Goal: Information Seeking & Learning: Check status

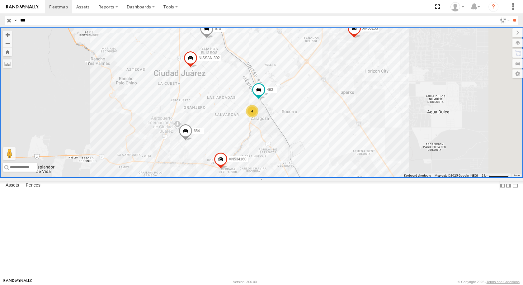
click at [0, 0] on div "463" at bounding box center [0, 0] width 0 height 0
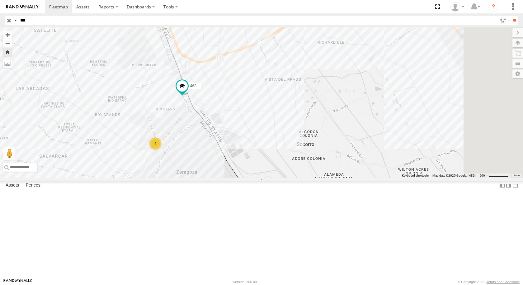
drag, startPoint x: 318, startPoint y: 147, endPoint x: 224, endPoint y: 137, distance: 94.6
click at [229, 141] on div "463 4" at bounding box center [261, 102] width 523 height 150
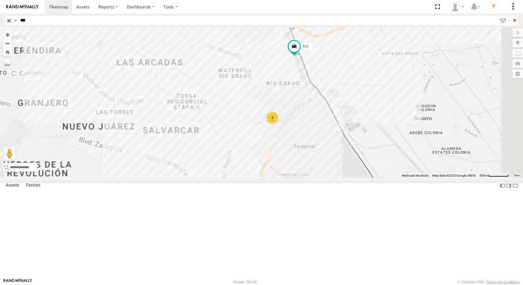
drag, startPoint x: 339, startPoint y: 124, endPoint x: 240, endPoint y: 128, distance: 99.1
click at [240, 128] on div "463 AN53253 AN534160 654 670 AN532033 NISSAN 302 4" at bounding box center [261, 102] width 523 height 150
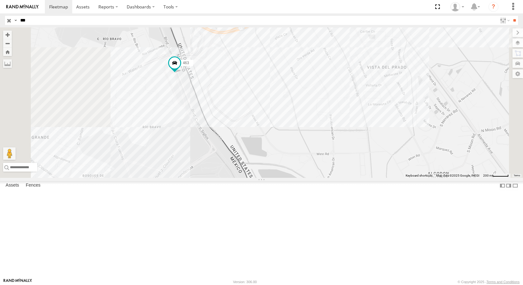
drag, startPoint x: 238, startPoint y: 107, endPoint x: 289, endPoint y: 136, distance: 58.5
click at [289, 136] on div "463 AN53253 AN534160 654 670 AN532033 NISSAN 302 4" at bounding box center [261, 102] width 523 height 150
click at [181, 69] on span at bounding box center [175, 63] width 11 height 11
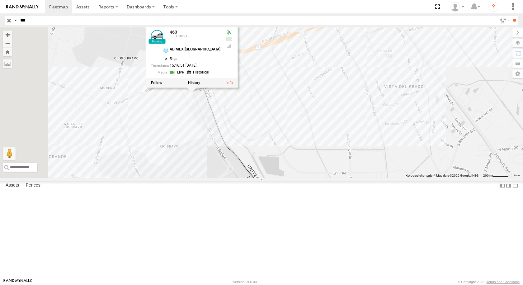
drag, startPoint x: 270, startPoint y: 136, endPoint x: 281, endPoint y: 152, distance: 19.4
click at [281, 152] on div "463 AN53253 AN534160 654 670 AN532033 NISSAN 302 4 463 FLEX NORTE AD MEX ZARAGO…" at bounding box center [261, 102] width 523 height 150
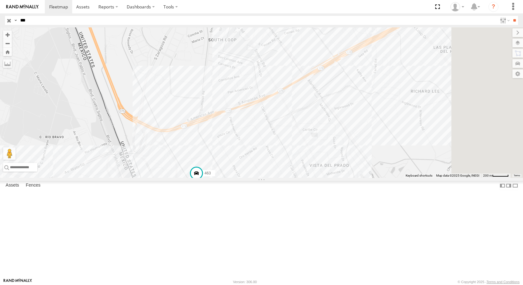
drag, startPoint x: 308, startPoint y: 189, endPoint x: 262, endPoint y: 153, distance: 58.0
click at [266, 138] on div "463" at bounding box center [261, 102] width 523 height 150
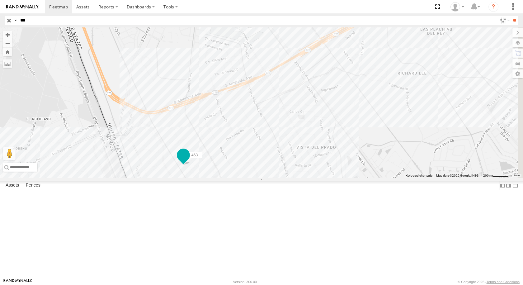
click at [189, 160] on span at bounding box center [183, 154] width 11 height 11
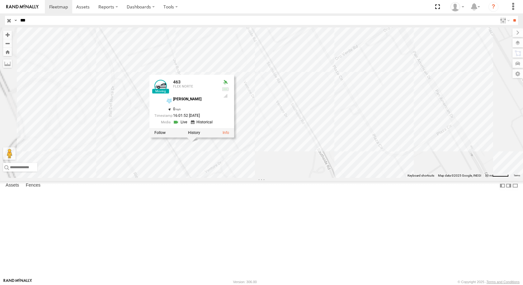
drag, startPoint x: 276, startPoint y: 214, endPoint x: 318, endPoint y: 209, distance: 42.0
click at [318, 178] on div "463 463 FLEX NORTE DAYSON JOE RDRZ 31.66768 , -106.32787 0 16:01:52 08/21/2025" at bounding box center [261, 102] width 523 height 150
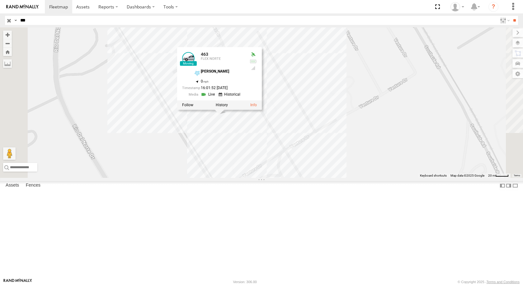
drag, startPoint x: 344, startPoint y: 212, endPoint x: 389, endPoint y: 207, distance: 45.4
click at [389, 178] on div "463 463 FLEX NORTE DAYSON JOE RDRZ 31.66768 , -106.32787 0 16:01:52 08/21/2025" at bounding box center [261, 102] width 523 height 150
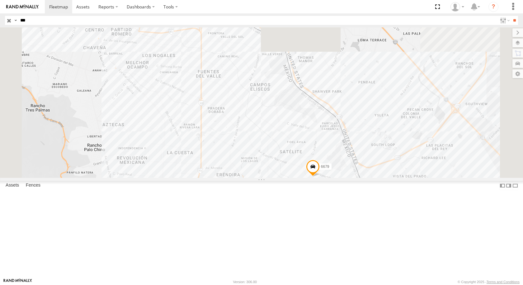
click at [56, 21] on input "***" at bounding box center [257, 20] width 479 height 9
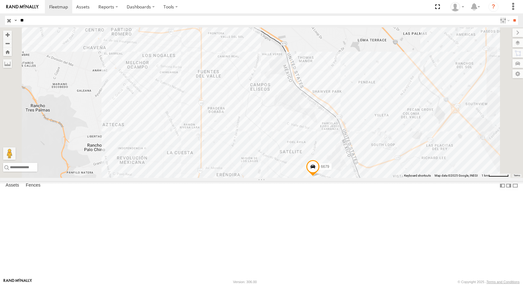
type input "*"
type input "***"
click at [511, 16] on input "**" at bounding box center [514, 20] width 7 height 9
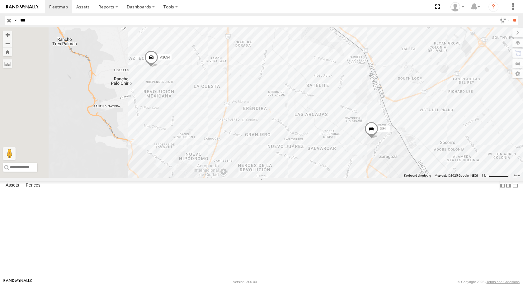
click at [0, 0] on div "694" at bounding box center [0, 0] width 0 height 0
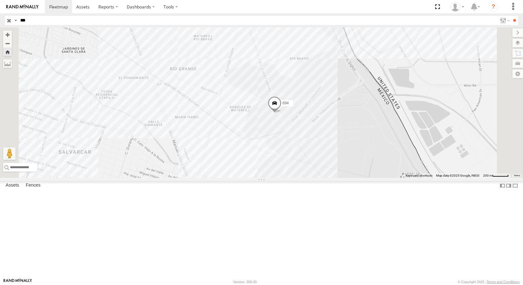
click at [281, 113] on span at bounding box center [275, 104] width 14 height 17
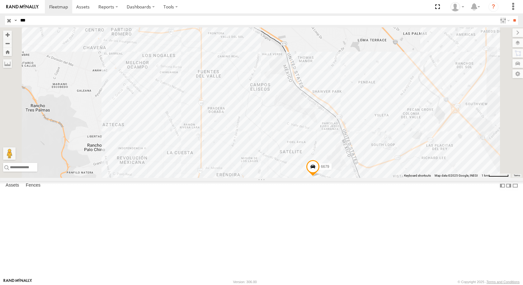
type input "***"
click at [511, 16] on input "**" at bounding box center [514, 20] width 7 height 9
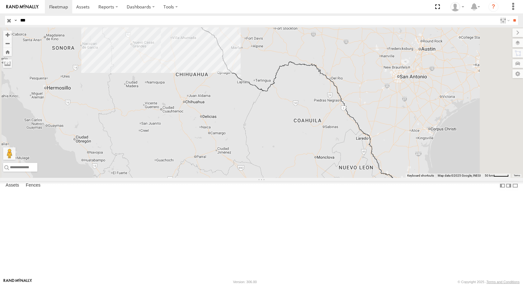
click at [0, 0] on div "599 FLEX SUR" at bounding box center [0, 0] width 0 height 0
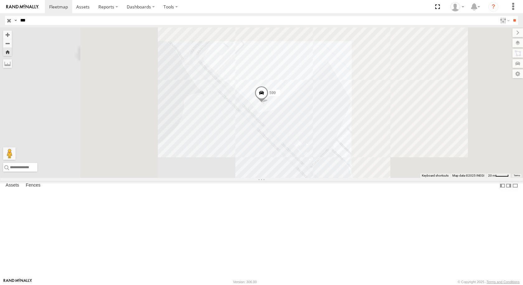
click at [268, 103] on span at bounding box center [262, 94] width 14 height 17
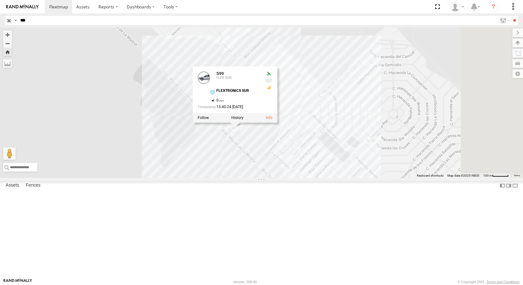
drag, startPoint x: 394, startPoint y: 176, endPoint x: 361, endPoint y: 191, distance: 35.9
click at [361, 178] on div "599 599 FLEX SUR FLEXTRONICS SUR 31.57316 , -106.40716 0 15:40:24 08/21/2025" at bounding box center [261, 102] width 523 height 150
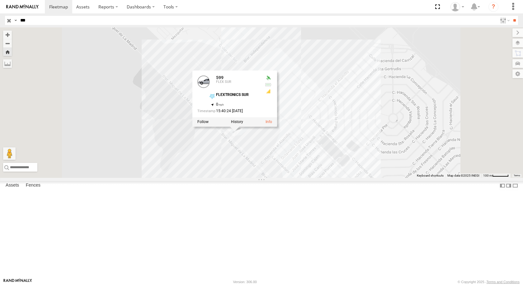
drag, startPoint x: 388, startPoint y: 202, endPoint x: 393, endPoint y: 206, distance: 7.3
click at [393, 178] on div "599 599 FLEX SUR FLEXTRONICS SUR 31.57316 , -106.40716 0 15:40:24 08/21/2025" at bounding box center [261, 102] width 523 height 150
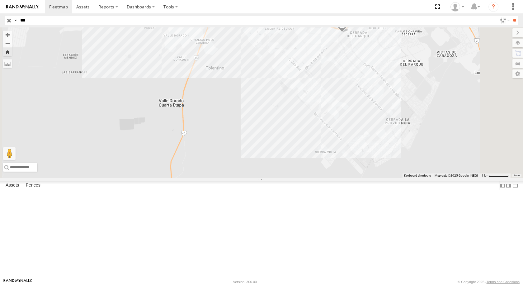
drag, startPoint x: 411, startPoint y: 122, endPoint x: 324, endPoint y: 164, distance: 96.8
click at [327, 164] on div "599 806599DA380C 695" at bounding box center [261, 102] width 523 height 150
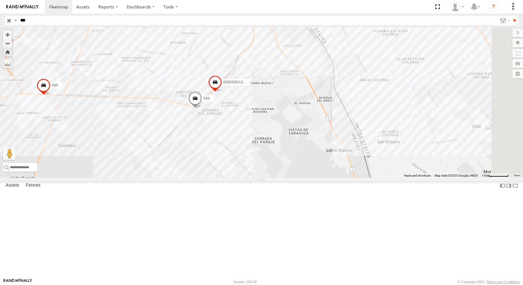
drag, startPoint x: 380, startPoint y: 125, endPoint x: 354, endPoint y: 150, distance: 36.1
click at [354, 150] on div "599 806599DA380C 695" at bounding box center [261, 102] width 523 height 150
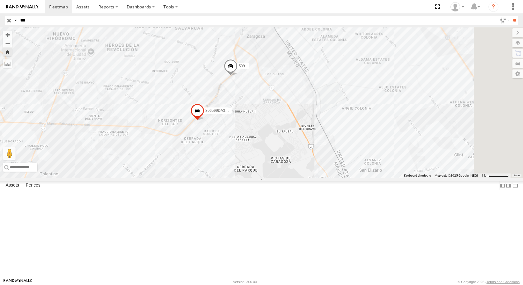
drag, startPoint x: 329, startPoint y: 115, endPoint x: 315, endPoint y: 142, distance: 30.6
click at [315, 141] on div "599 806599DA380C 2" at bounding box center [261, 102] width 523 height 150
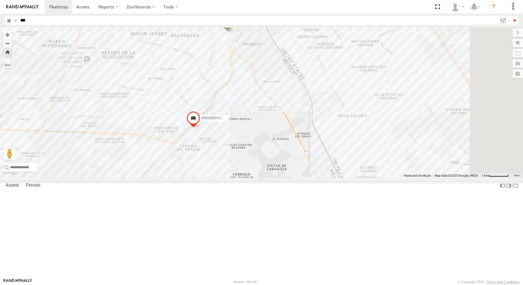
click at [0, 0] on div "599" at bounding box center [0, 0] width 0 height 0
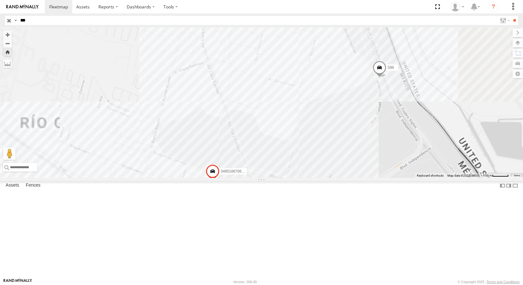
drag, startPoint x: 385, startPoint y: 90, endPoint x: 305, endPoint y: 136, distance: 93.0
click at [305, 136] on div "599 3485186706C8 AN537851 806599da55d4" at bounding box center [261, 102] width 523 height 150
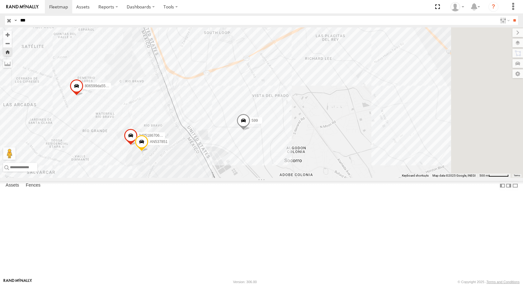
drag, startPoint x: 443, startPoint y: 195, endPoint x: 320, endPoint y: 198, distance: 122.7
click at [318, 178] on div "599 3485186706C8 AN537851 806599da55d4" at bounding box center [261, 102] width 523 height 150
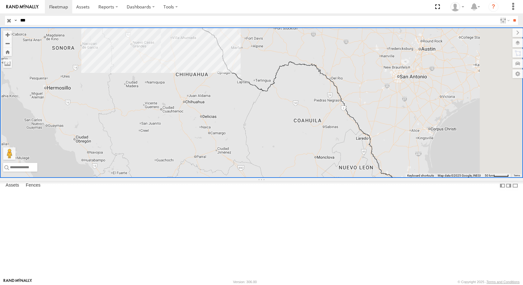
click at [0, 0] on div "599" at bounding box center [0, 0] width 0 height 0
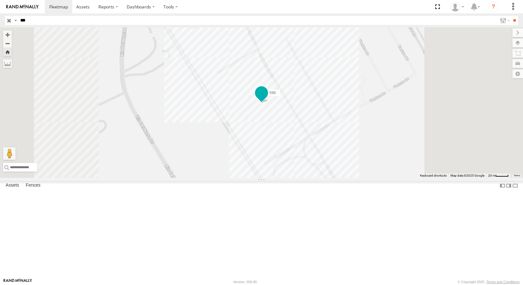
click at [267, 98] on span at bounding box center [261, 92] width 11 height 11
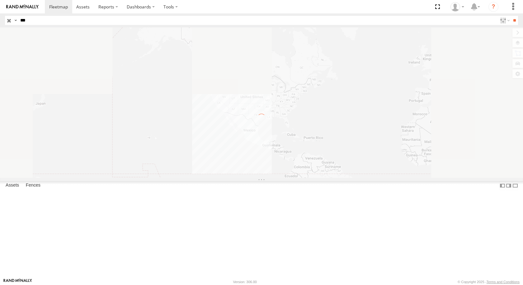
click at [71, 25] on input "***" at bounding box center [257, 20] width 479 height 9
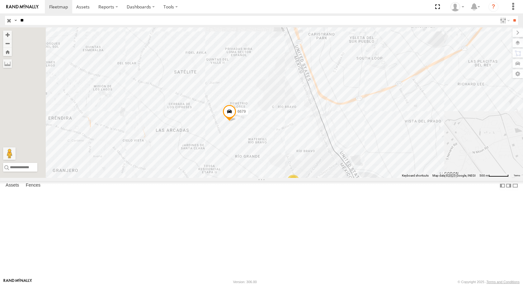
type input "*"
type input "****"
click at [511, 16] on input "**" at bounding box center [514, 20] width 7 height 9
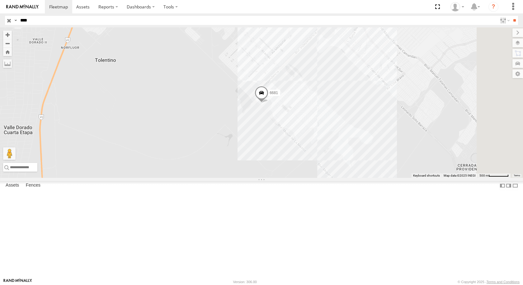
click at [0, 0] on div "6681" at bounding box center [0, 0] width 0 height 0
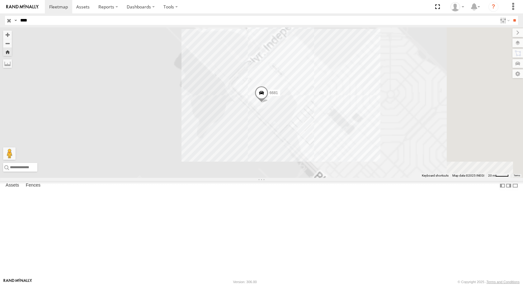
click at [268, 103] on span at bounding box center [262, 94] width 14 height 17
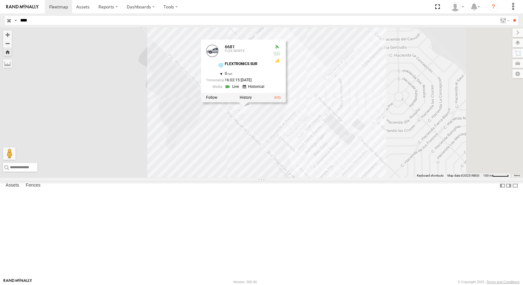
drag, startPoint x: 402, startPoint y: 163, endPoint x: 379, endPoint y: 172, distance: 24.9
click at [379, 172] on div "6681 6681 FLEX NORTE FLEXTRONICS SUR 31.57333 , -106.40695 0 16:02:15 08/21/2025" at bounding box center [261, 102] width 523 height 150
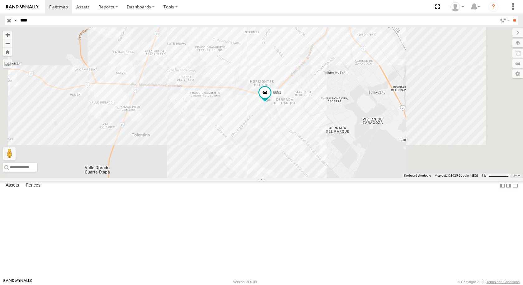
drag, startPoint x: 393, startPoint y: 157, endPoint x: 318, endPoint y: 147, distance: 76.3
click at [318, 150] on div "6681" at bounding box center [261, 102] width 523 height 150
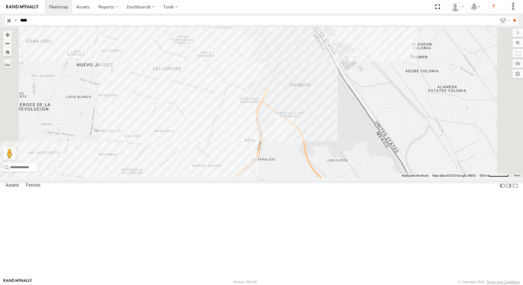
drag, startPoint x: 380, startPoint y: 80, endPoint x: 379, endPoint y: 114, distance: 34.0
click at [379, 114] on div "6681" at bounding box center [261, 102] width 523 height 150
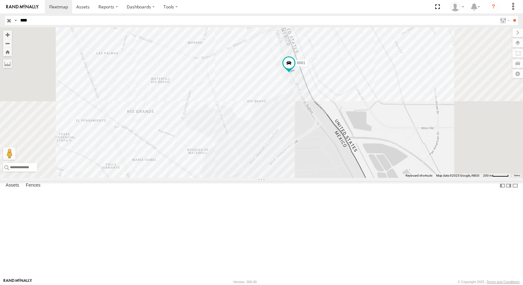
drag, startPoint x: 375, startPoint y: 113, endPoint x: 372, endPoint y: 168, distance: 55.5
click at [372, 168] on div "6681" at bounding box center [261, 102] width 523 height 150
click at [279, 44] on span at bounding box center [272, 35] width 14 height 17
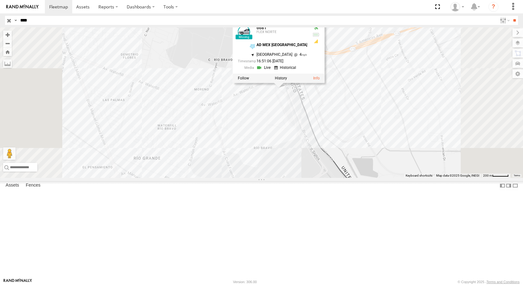
drag, startPoint x: 378, startPoint y: 158, endPoint x: 381, endPoint y: 226, distance: 67.9
click at [381, 178] on div "6681 6681 FLEX NORTE AD MEX ZARAGOZA 31.6698 , -106.3398 North West 4 16:51:06 …" at bounding box center [261, 102] width 523 height 150
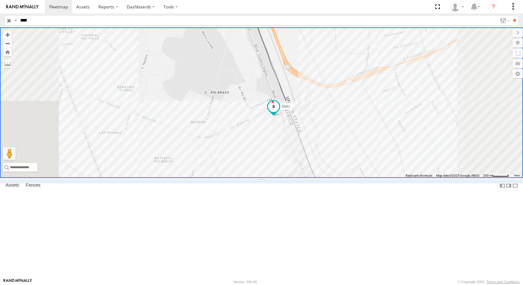
click at [279, 112] on span at bounding box center [273, 106] width 11 height 11
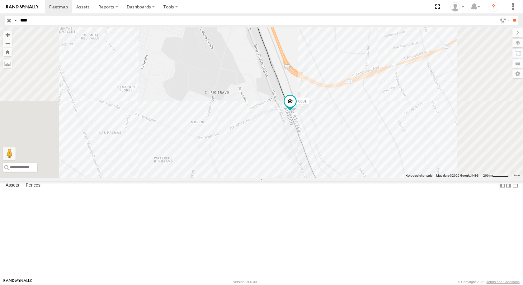
drag, startPoint x: 374, startPoint y: 108, endPoint x: 346, endPoint y: 118, distance: 30.1
click at [346, 118] on div "6681" at bounding box center [261, 102] width 523 height 150
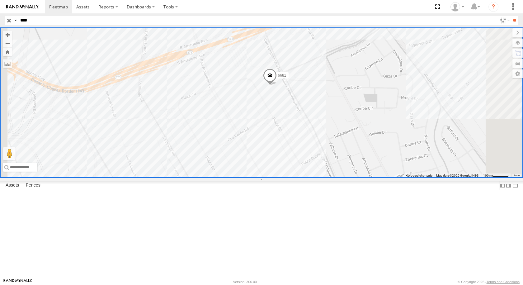
click at [277, 85] on span at bounding box center [270, 76] width 14 height 17
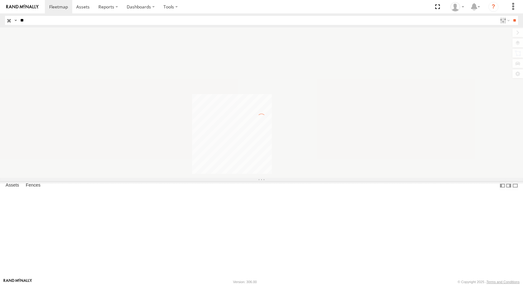
type input "*"
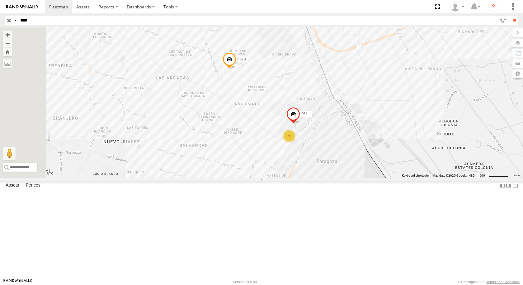
type input "****"
click at [511, 16] on input "**" at bounding box center [514, 20] width 7 height 9
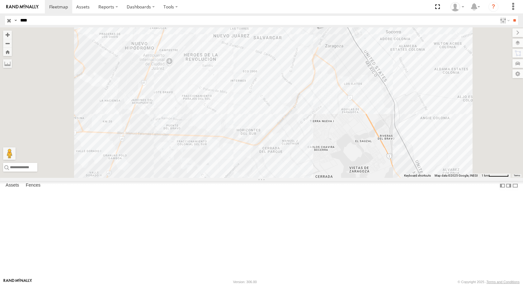
click at [0, 0] on div "8806 FLEX SUR" at bounding box center [0, 0] width 0 height 0
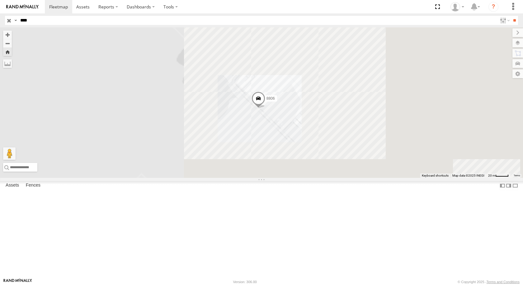
click at [265, 108] on span at bounding box center [259, 100] width 14 height 17
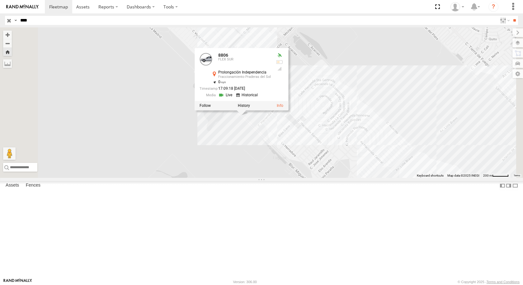
drag, startPoint x: 405, startPoint y: 155, endPoint x: 368, endPoint y: 169, distance: 39.8
click at [368, 169] on div "8806 8806 FLEX SUR Prolongación Independencia Fraccionamiento Praderas del Sol …" at bounding box center [261, 102] width 523 height 150
click at [384, 115] on div "8806 8806 FLEX SUR Prolongación Independencia Fraccionamiento Praderas del Sol …" at bounding box center [261, 102] width 523 height 150
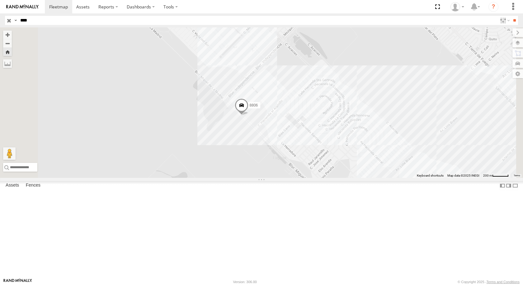
click at [248, 115] on span at bounding box center [242, 106] width 14 height 17
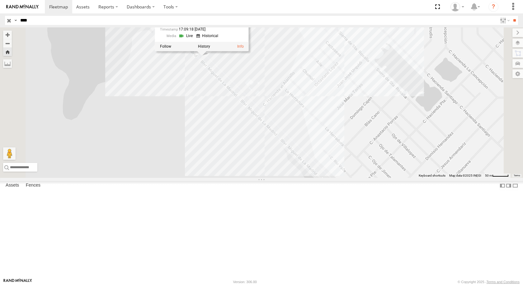
drag, startPoint x: 271, startPoint y: 134, endPoint x: 294, endPoint y: 153, distance: 29.7
click at [294, 153] on div "8806 8806 FLEX SUR Prolongación Independencia Fraccionamiento Praderas del Sol …" at bounding box center [261, 102] width 523 height 150
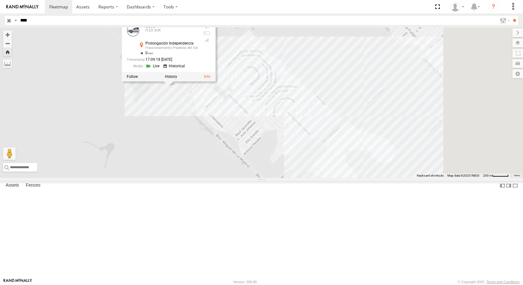
drag, startPoint x: 320, startPoint y: 141, endPoint x: 280, endPoint y: 170, distance: 49.7
click at [280, 170] on div "8806 8806 FLEX SUR Prolongación Independencia Fraccionamiento Praderas del Sol …" at bounding box center [261, 102] width 523 height 150
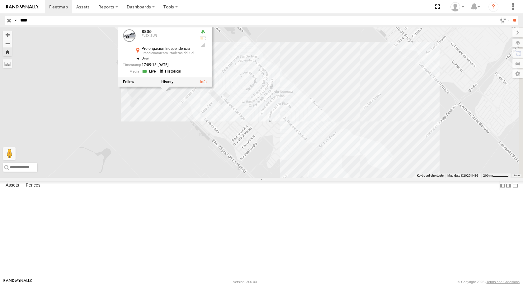
click at [298, 154] on div "8806 8806 FLEX SUR Prolongación Independencia Fraccionamiento Praderas del Sol …" at bounding box center [261, 102] width 523 height 150
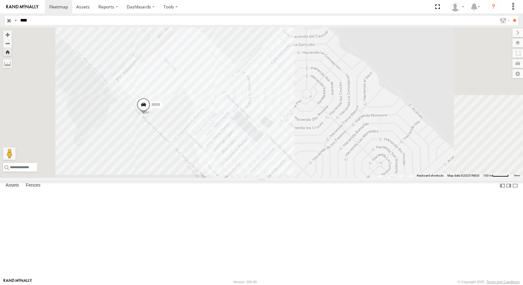
drag, startPoint x: 285, startPoint y: 146, endPoint x: 296, endPoint y: 175, distance: 31.4
click at [296, 175] on div "8806" at bounding box center [261, 102] width 523 height 150
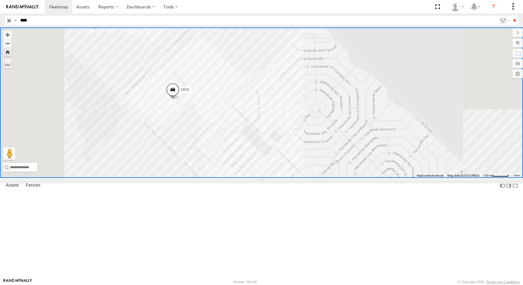
click at [180, 99] on span at bounding box center [173, 90] width 14 height 17
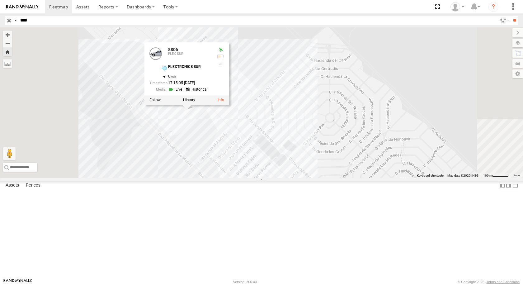
drag, startPoint x: 260, startPoint y: 165, endPoint x: 277, endPoint y: 176, distance: 20.2
click at [277, 176] on div "8806 8806 FLEX SUR FLEXTRONICS SUR 31.57441 , -106.4061 6 17:15:05 08/21/2025" at bounding box center [261, 102] width 523 height 150
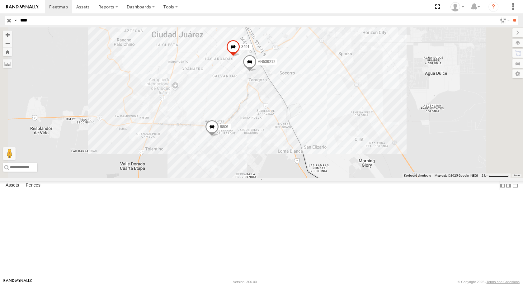
click at [0, 0] on div "8806" at bounding box center [0, 0] width 0 height 0
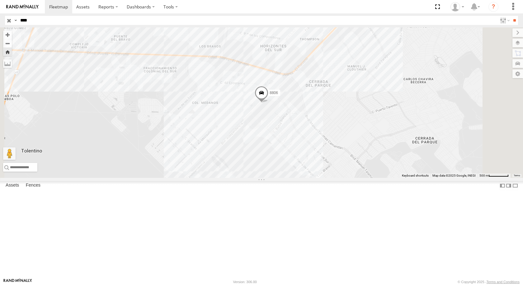
drag, startPoint x: 370, startPoint y: 17, endPoint x: 350, endPoint y: 42, distance: 32.3
click at [350, 42] on body at bounding box center [261, 142] width 523 height 285
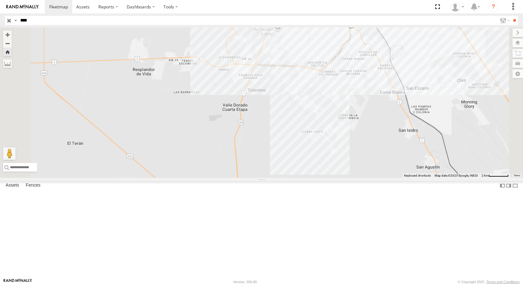
drag, startPoint x: 456, startPoint y: 100, endPoint x: 366, endPoint y: 141, distance: 98.1
click at [366, 144] on div "8806 3491 AN539212" at bounding box center [261, 102] width 523 height 150
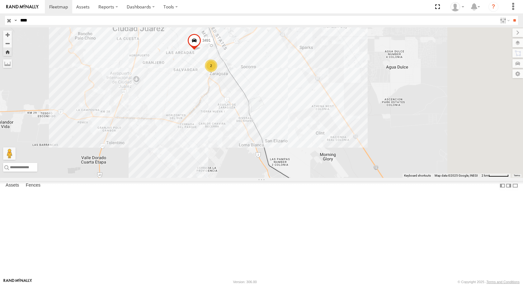
click at [0, 0] on div "8806" at bounding box center [0, 0] width 0 height 0
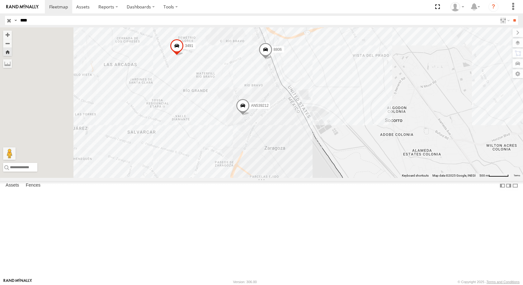
click at [272, 59] on span at bounding box center [266, 51] width 14 height 17
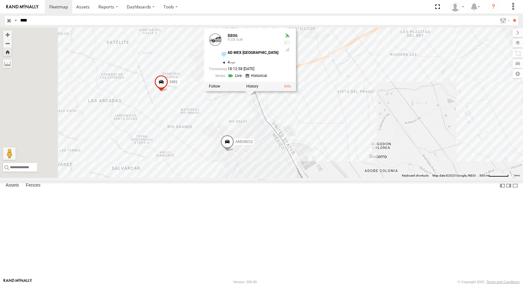
drag, startPoint x: 365, startPoint y: 162, endPoint x: 347, endPoint y: 206, distance: 48.1
click at [347, 178] on div "3491 AN539212 8806 8806 FLEX SUR AD MEX ZARAGOZA 31.66879 , -106.33868 4 18:12:…" at bounding box center [261, 102] width 523 height 150
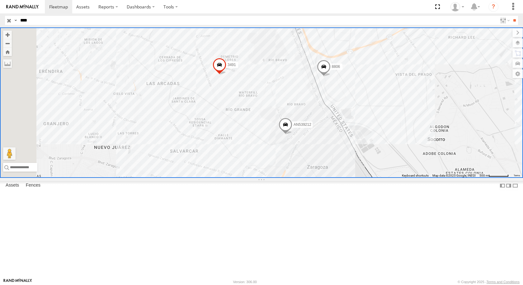
click at [342, 70] on label "8806" at bounding box center [335, 67] width 16 height 6
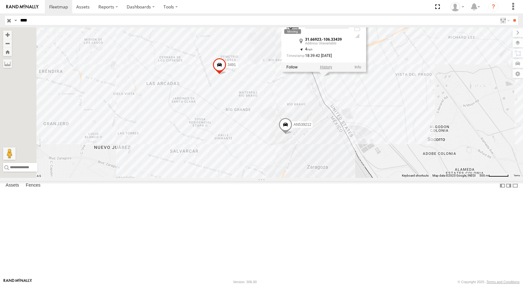
click at [332, 69] on label at bounding box center [326, 67] width 12 height 4
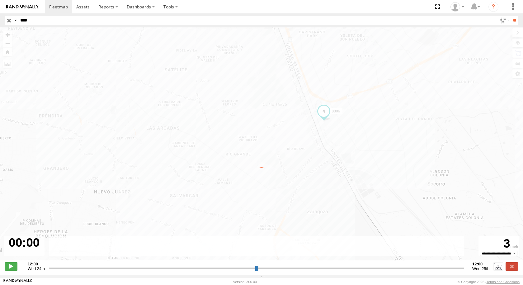
type input "**********"
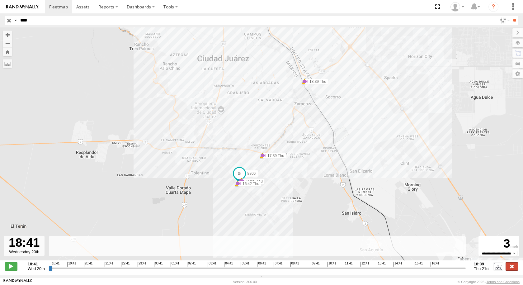
click at [513, 270] on label at bounding box center [512, 266] width 12 height 8
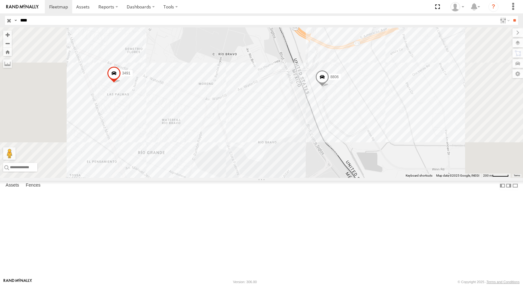
drag, startPoint x: 393, startPoint y: 137, endPoint x: 384, endPoint y: 159, distance: 24.5
click at [384, 159] on div "3491 AN539212 8806" at bounding box center [261, 102] width 523 height 150
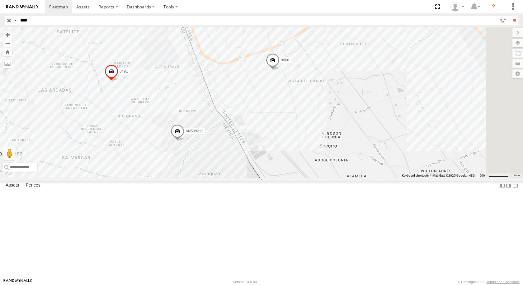
drag, startPoint x: 450, startPoint y: 122, endPoint x: 348, endPoint y: 131, distance: 102.9
click at [348, 131] on div "3491 AN539212 8806" at bounding box center [261, 102] width 523 height 150
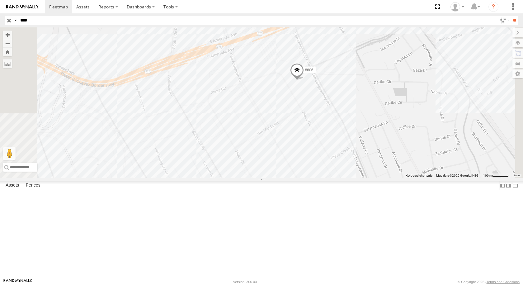
click at [304, 80] on span at bounding box center [297, 71] width 14 height 17
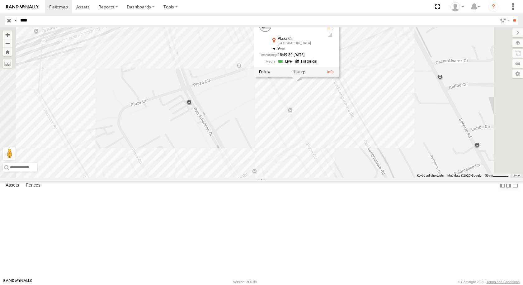
click at [457, 119] on div "3491 AN539212 8806 8806 FLEX SUR Plaza Cir El Paso 31.67404 , -106.31876 9 18:4…" at bounding box center [261, 102] width 523 height 150
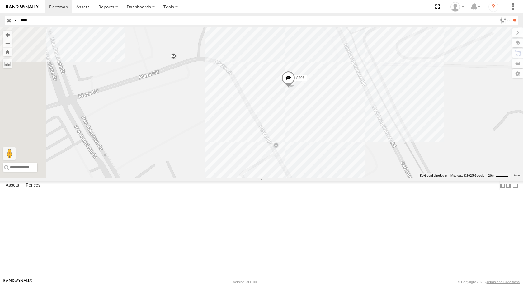
click at [295, 88] on span at bounding box center [288, 79] width 14 height 17
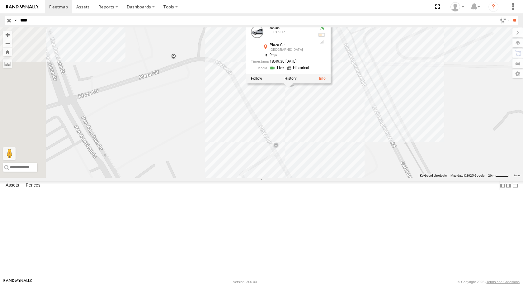
click at [417, 178] on div "3491 AN539212 8806 8806 FLEX SUR Plaza Cir El Paso 31.67404 , -106.31876 9 18:4…" at bounding box center [261, 102] width 523 height 150
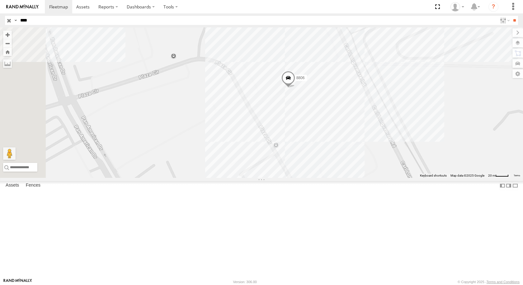
click at [295, 88] on span at bounding box center [288, 79] width 14 height 17
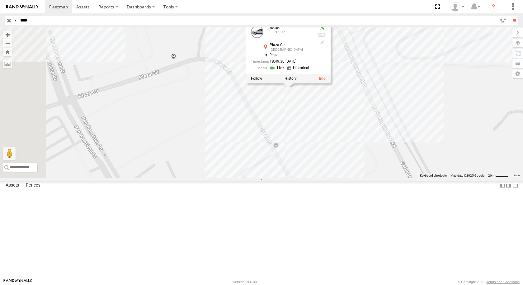
click at [409, 135] on div "3491 AN539212 8806 8806 FLEX SUR Plaza Cir El Paso 31.67404 , -106.31876 9 18:4…" at bounding box center [261, 102] width 523 height 150
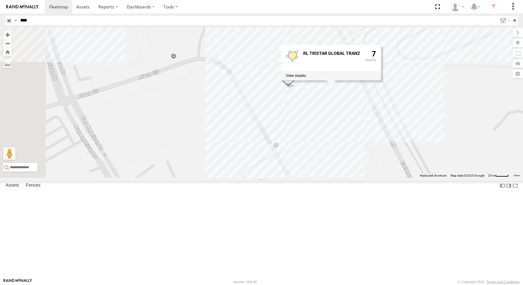
click at [397, 154] on div "3491 AN539212 8806 RL TRISTAR GLOBAL TRANZ 7" at bounding box center [261, 102] width 523 height 150
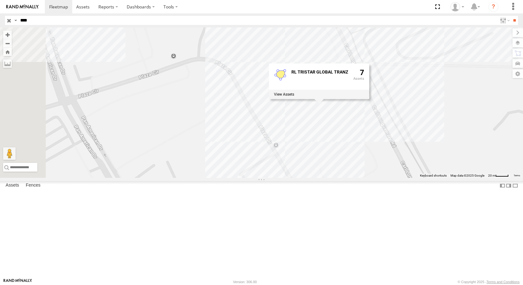
click at [377, 88] on div "3491 AN539212 8806 RL TRISTAR GLOBAL TRANZ 7" at bounding box center [261, 102] width 523 height 150
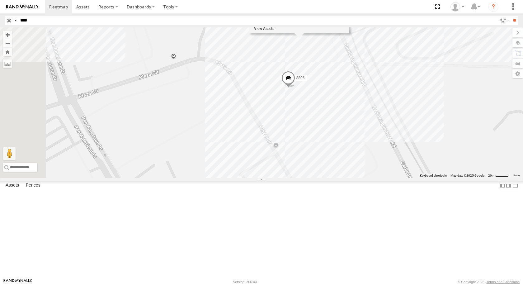
click at [295, 88] on span at bounding box center [288, 79] width 14 height 17
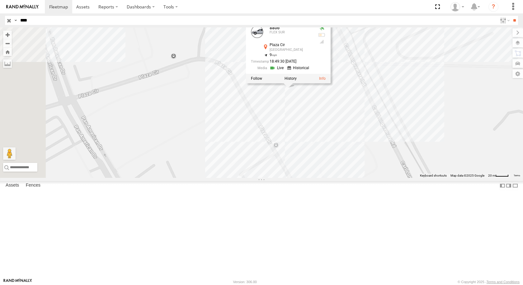
click at [389, 164] on div "3491 AN539212 8806 8806 FLEX SUR Plaza Cir El Paso 31.67404 , -106.31876 9 18:4…" at bounding box center [261, 102] width 523 height 150
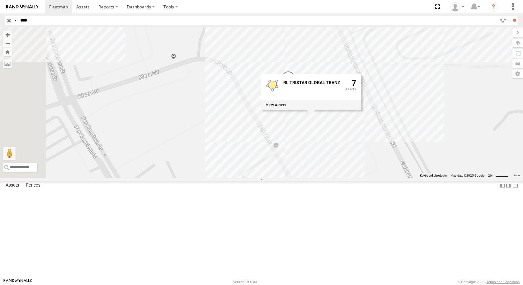
click at [476, 157] on div "3491 AN539212 8806 RL TRISTAR GLOBAL TRANZ 7" at bounding box center [261, 102] width 523 height 150
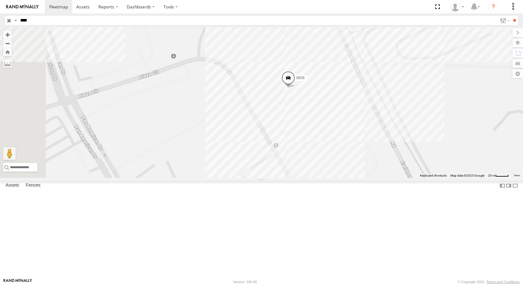
click at [295, 88] on span at bounding box center [288, 79] width 14 height 17
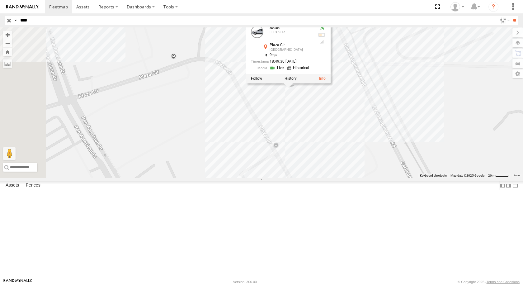
click at [398, 152] on div "8806 8806 FLEX SUR Plaza Cir El Paso 31.67404 , -106.31876 9 18:49:30 08/21/2025" at bounding box center [261, 102] width 523 height 150
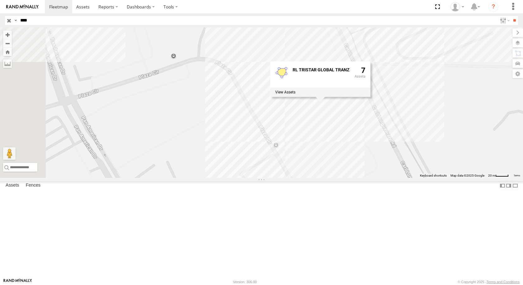
click at [406, 178] on div "8806 RL TRISTAR GLOBAL TRANZ 7" at bounding box center [261, 102] width 523 height 150
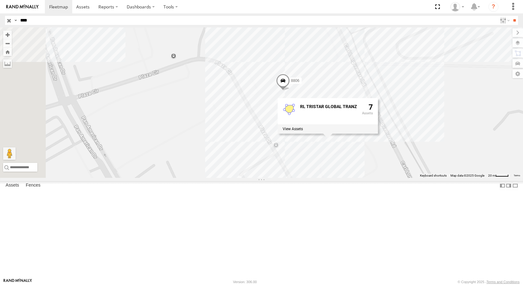
click at [436, 104] on div "8806 RL TRISTAR GLOBAL TRANZ 7" at bounding box center [261, 102] width 523 height 150
click at [290, 91] on span at bounding box center [283, 82] width 14 height 17
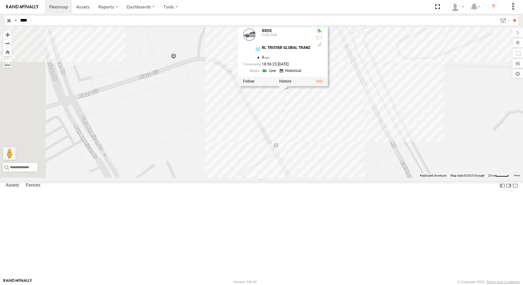
click at [434, 91] on div "8806 8806 FLEX SUR RL TRISTAR GLOBAL TRANZ 31.674 , -106.31885 4 18:56:25 08/21…" at bounding box center [261, 102] width 523 height 150
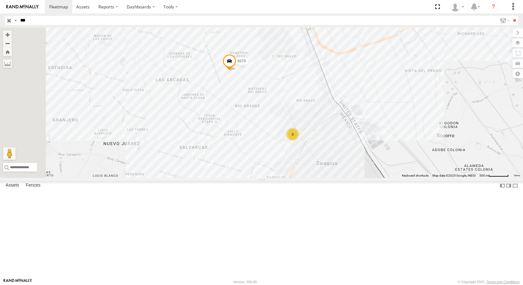
drag, startPoint x: 45, startPoint y: 25, endPoint x: 47, endPoint y: 20, distance: 5.4
click at [46, 25] on header "Search Query Asset ID Asset Label Registration Manufacturer Model VIN Job ID IP" at bounding box center [261, 20] width 523 height 14
click at [47, 20] on input "***" at bounding box center [257, 20] width 479 height 9
type input "*"
click at [511, 16] on input "**" at bounding box center [514, 20] width 7 height 9
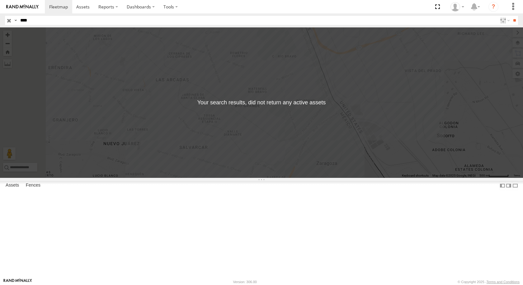
type input "****"
click at [511, 16] on input "**" at bounding box center [514, 20] width 7 height 9
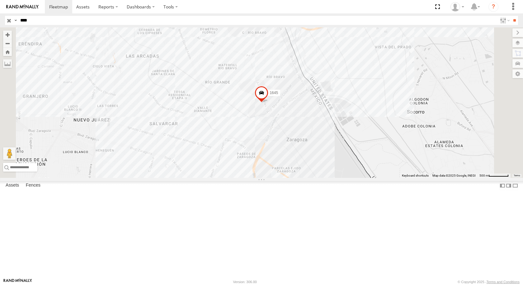
click at [0, 0] on div "1645 [PERSON_NAME] [PERSON_NAME] SERVICIO INTERNACIONAL DE ENLACE TERRESTRE SA …" at bounding box center [0, 0] width 0 height 0
